Goal: Information Seeking & Learning: Learn about a topic

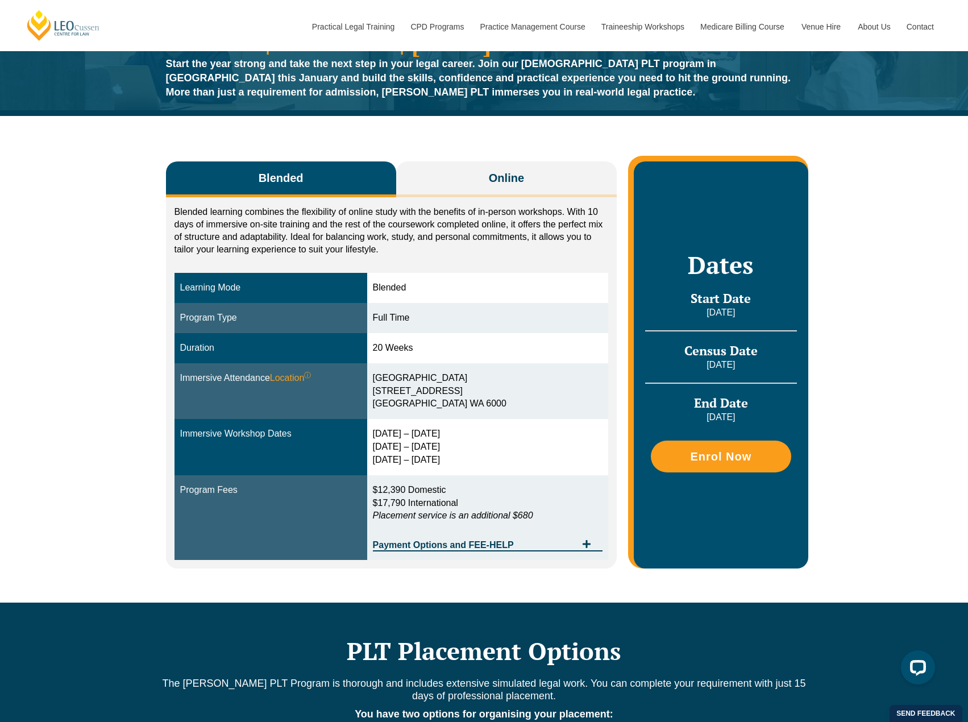
scroll to position [57, 0]
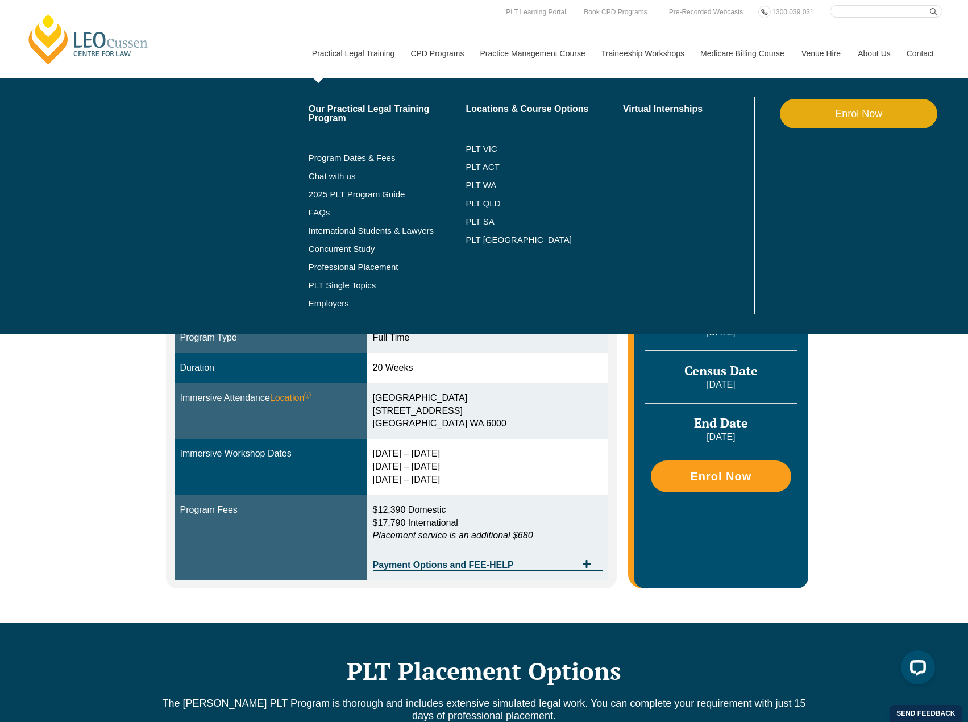
drag, startPoint x: 319, startPoint y: 52, endPoint x: 337, endPoint y: 58, distance: 18.7
click at [321, 52] on link "Practical Legal Training" at bounding box center [352, 53] width 99 height 49
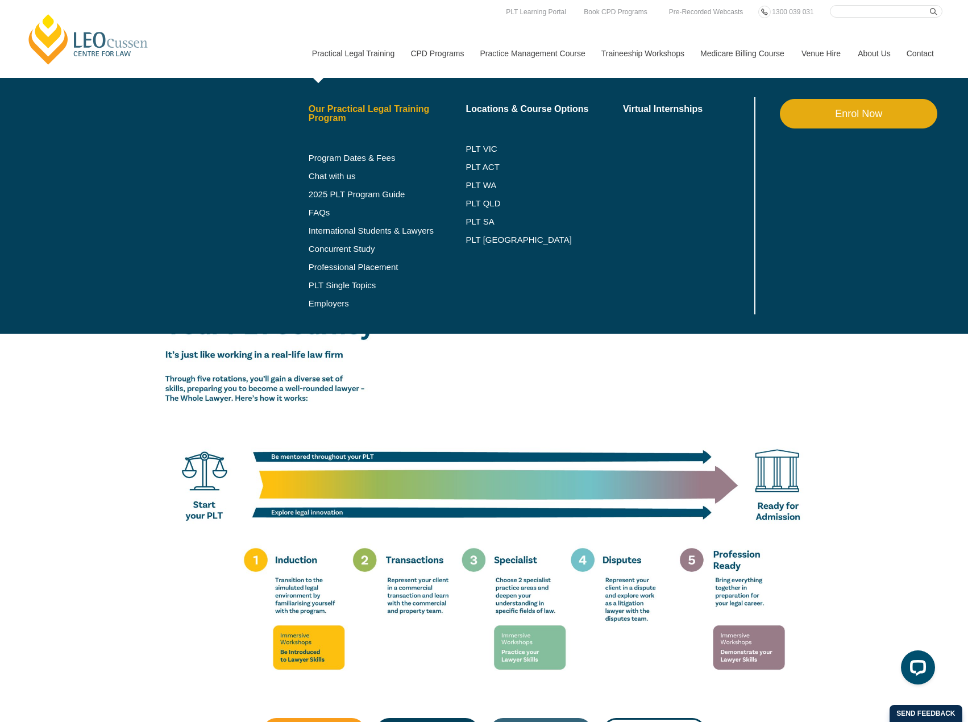
scroll to position [1534, 0]
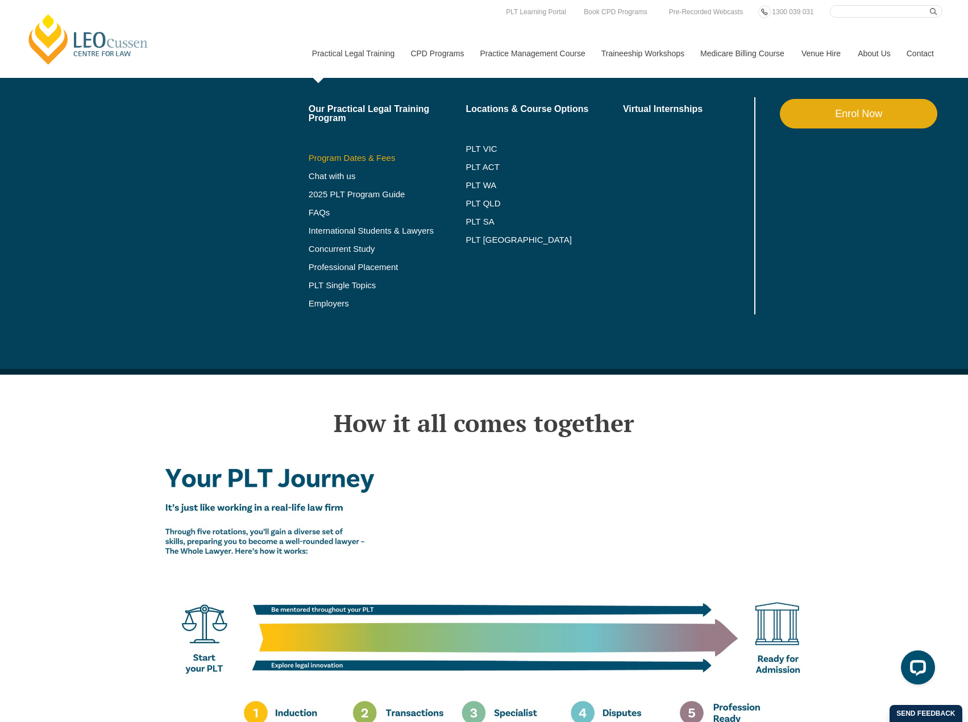
click at [363, 155] on link "Program Dates & Fees" at bounding box center [387, 157] width 157 height 9
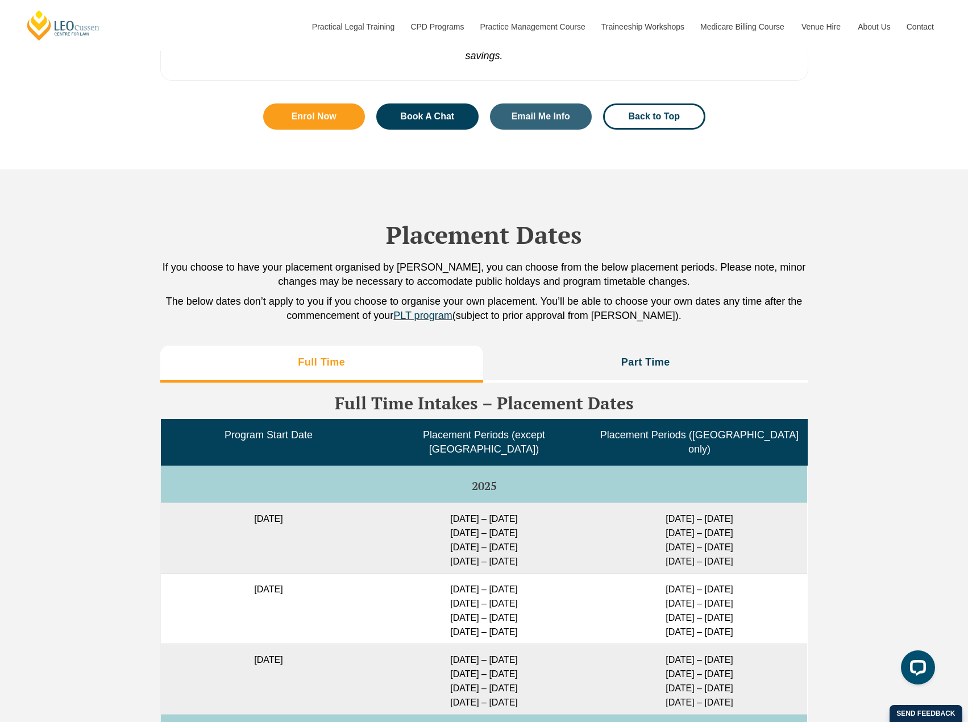
scroll to position [2557, 0]
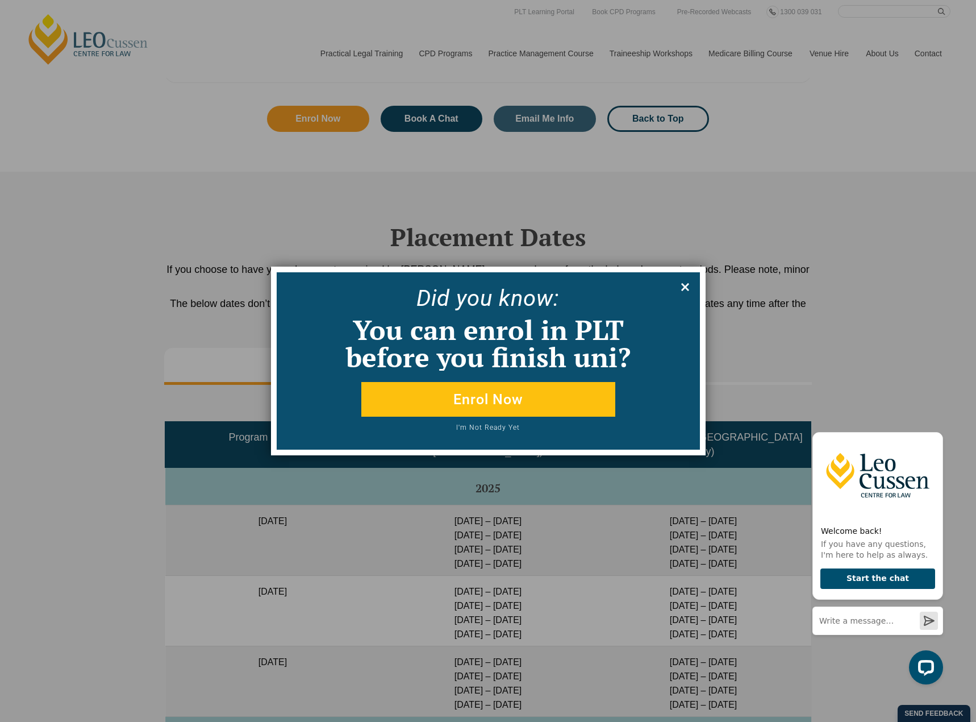
click at [691, 281] on icon at bounding box center [685, 287] width 13 height 13
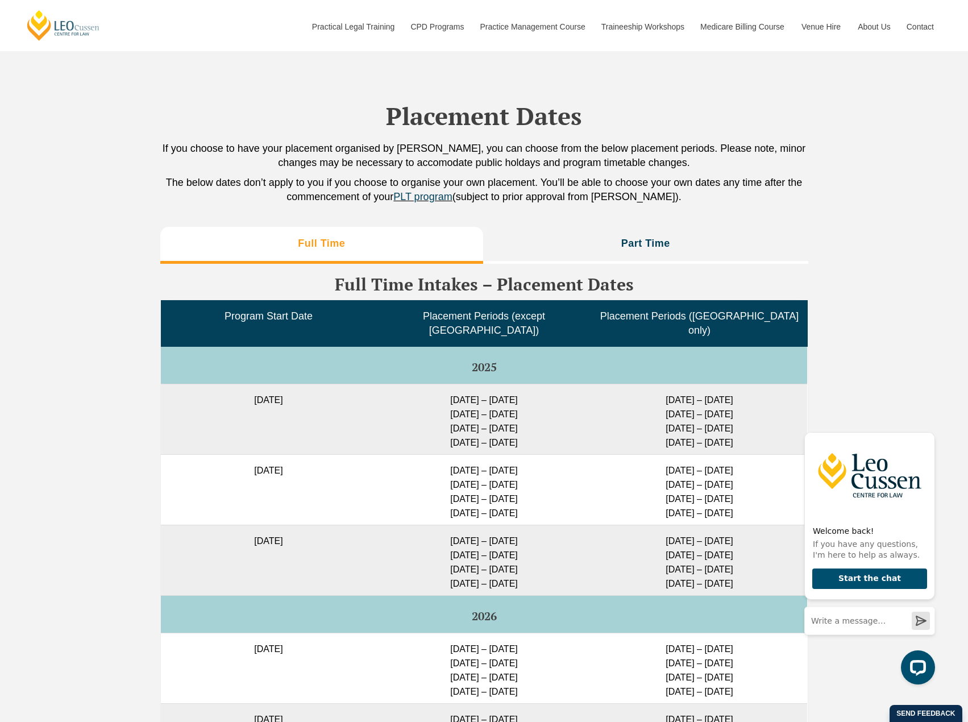
scroll to position [2785, 0]
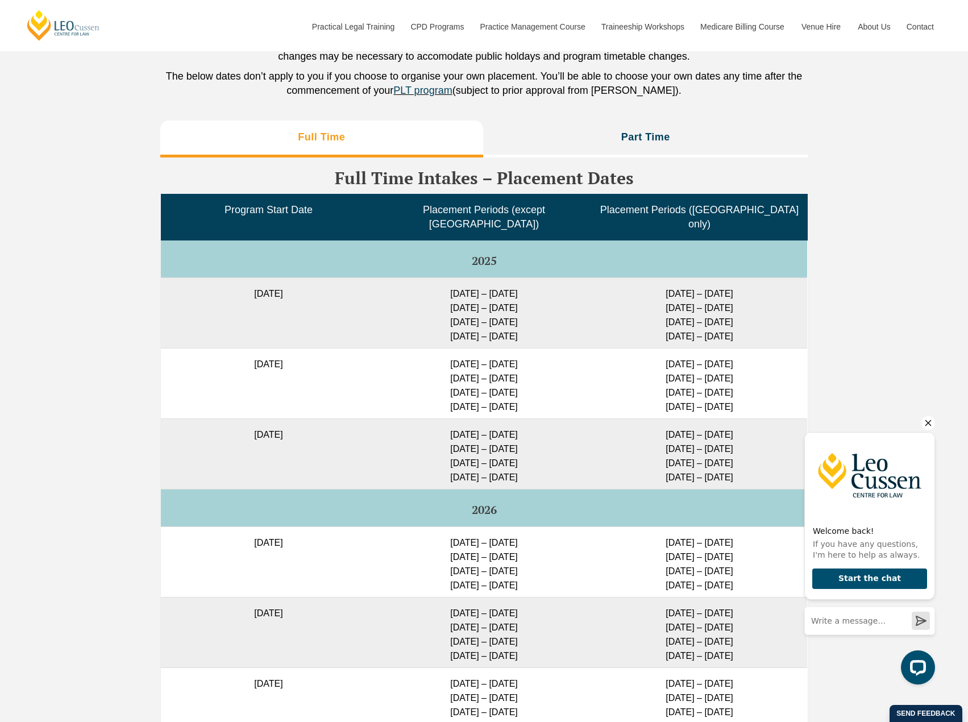
click at [926, 426] on icon "Hide greeting" at bounding box center [928, 423] width 14 height 14
